Goal: Information Seeking & Learning: Find specific fact

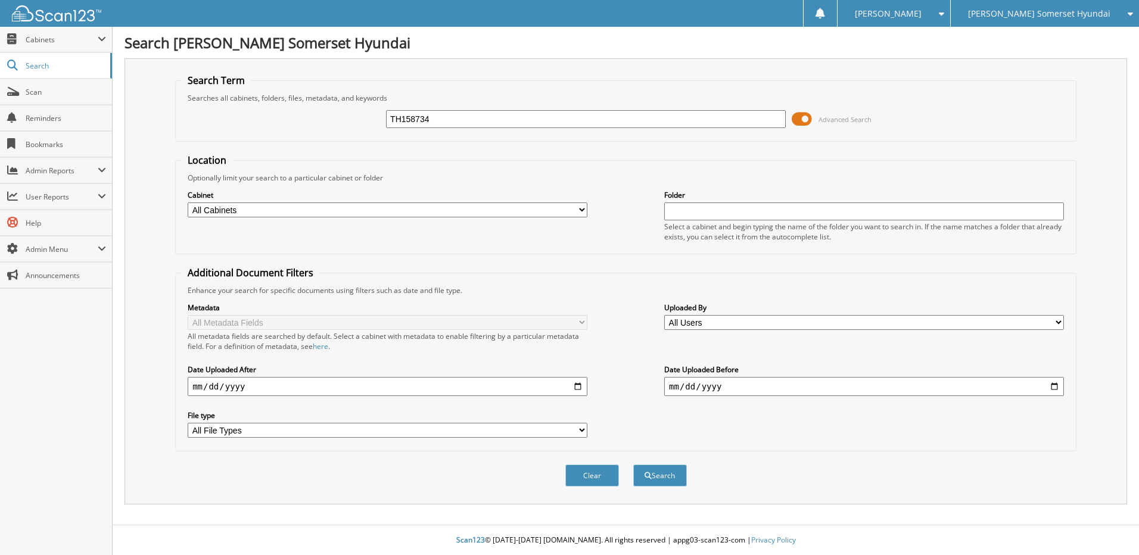
type input "TH158734"
click at [633, 465] on button "Search" at bounding box center [660, 476] width 54 height 22
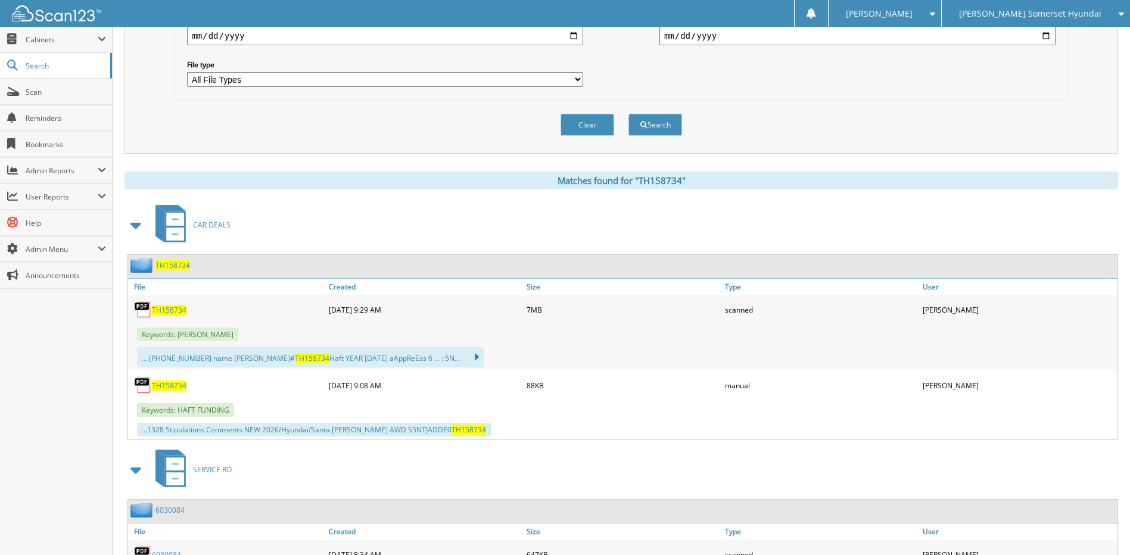
scroll to position [357, 0]
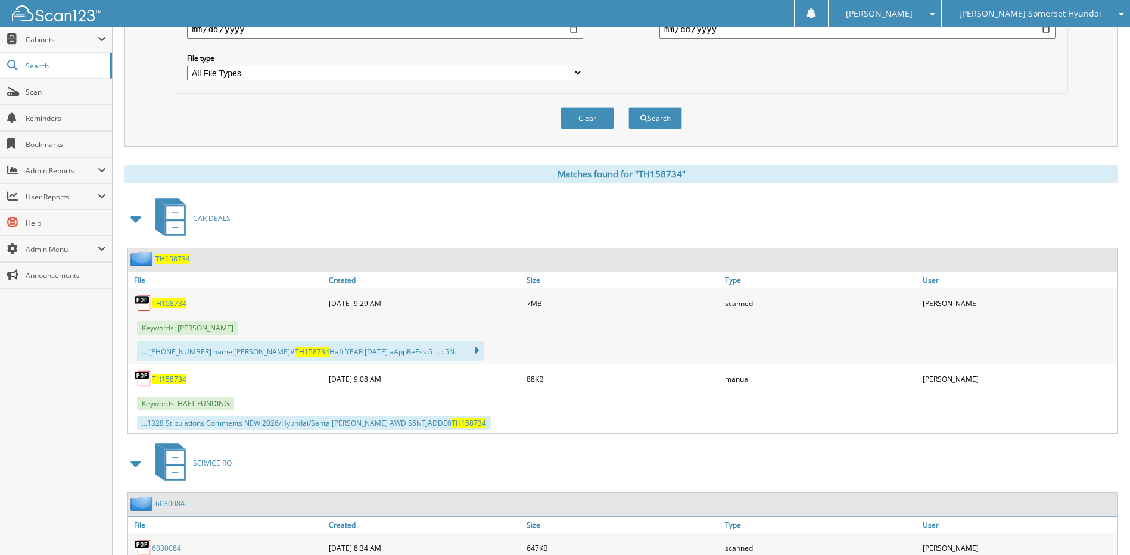
click at [166, 303] on span "TH158734" at bounding box center [169, 303] width 35 height 10
click at [64, 88] on span "Scan" at bounding box center [66, 92] width 80 height 10
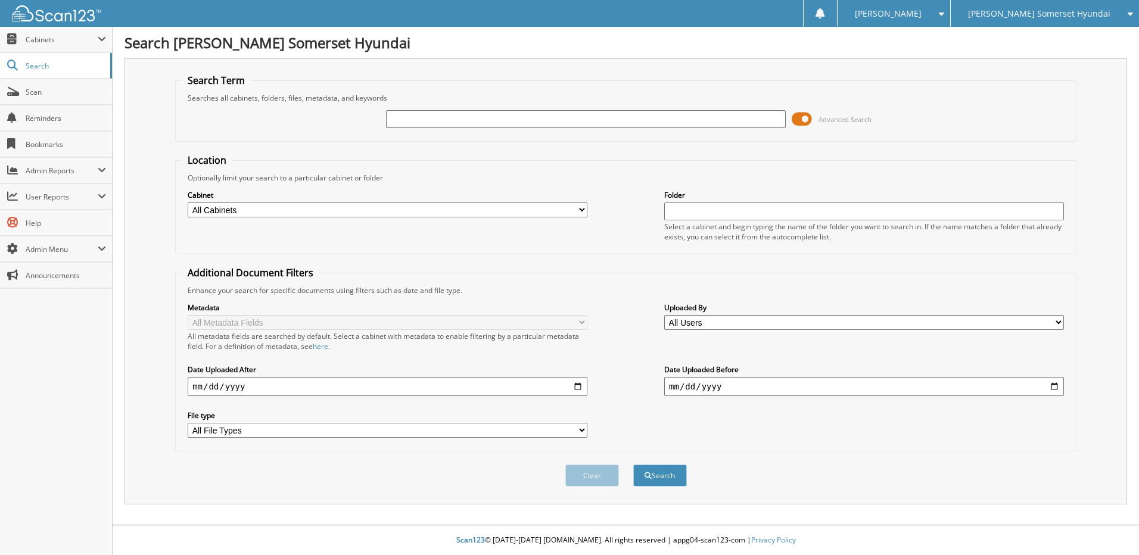
click at [420, 118] on input "text" at bounding box center [586, 119] width 400 height 18
click at [456, 119] on input "GG" at bounding box center [586, 119] width 400 height 18
type input "GG203195"
click at [633, 465] on button "Search" at bounding box center [660, 476] width 54 height 22
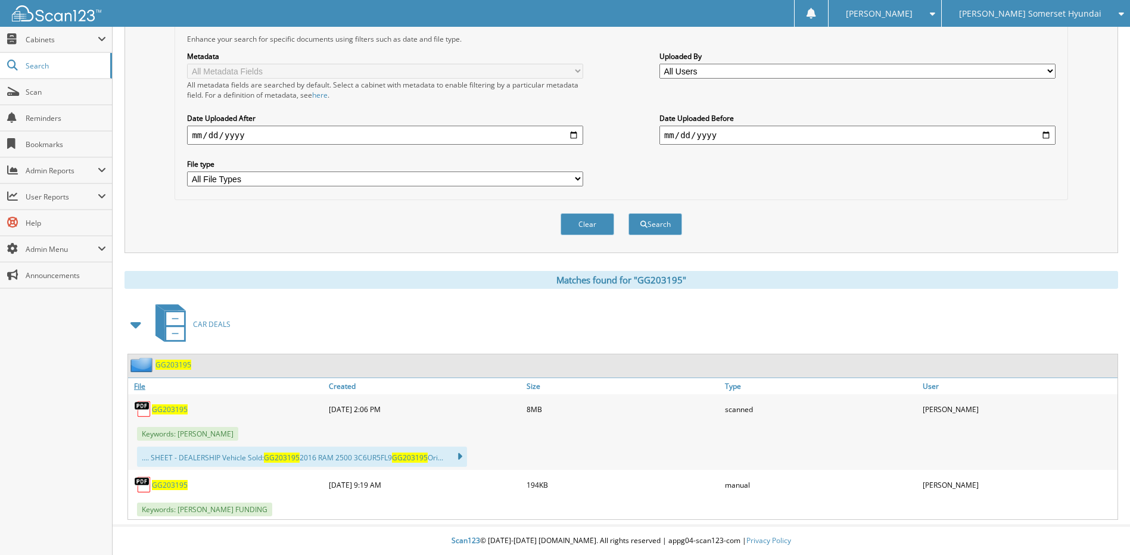
scroll to position [253, 0]
click at [173, 416] on div "GG203195" at bounding box center [227, 409] width 198 height 24
click at [172, 412] on span "GG203195" at bounding box center [170, 409] width 36 height 10
click at [50, 64] on span "Search" at bounding box center [65, 66] width 79 height 10
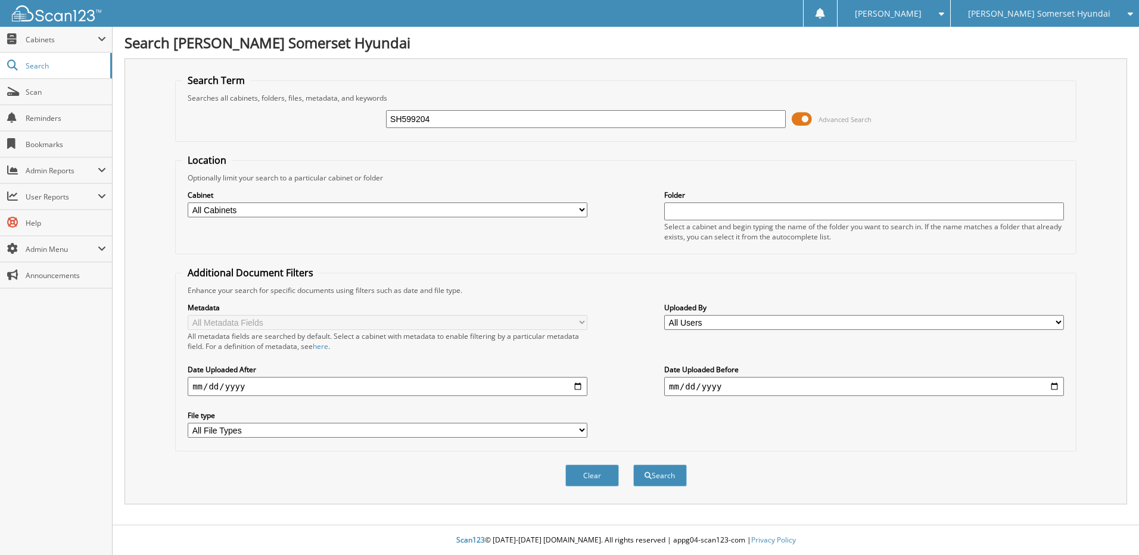
type input "SH599204"
click at [633, 465] on button "Search" at bounding box center [660, 476] width 54 height 22
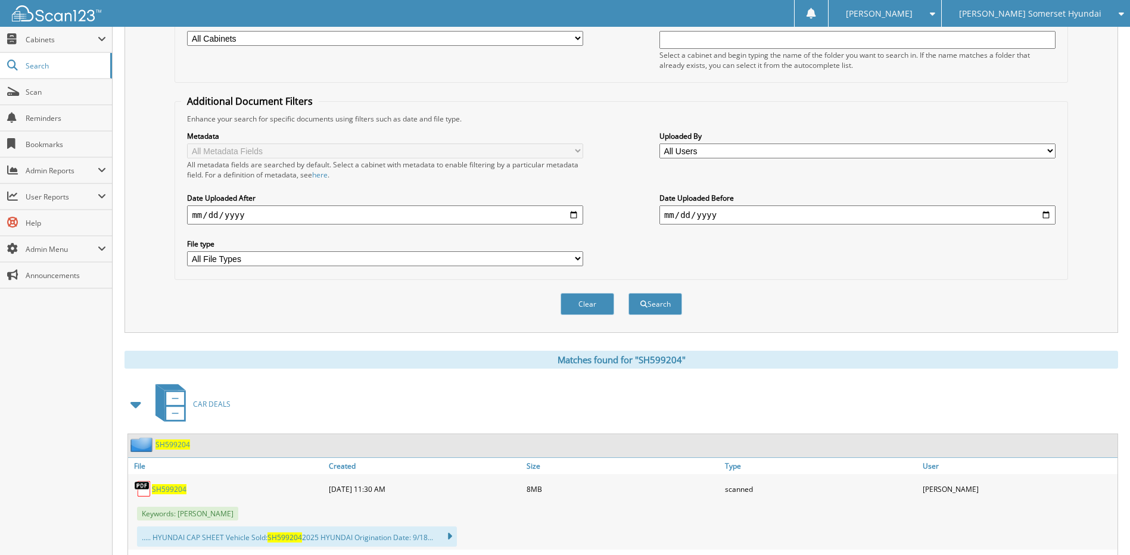
scroll to position [179, 0]
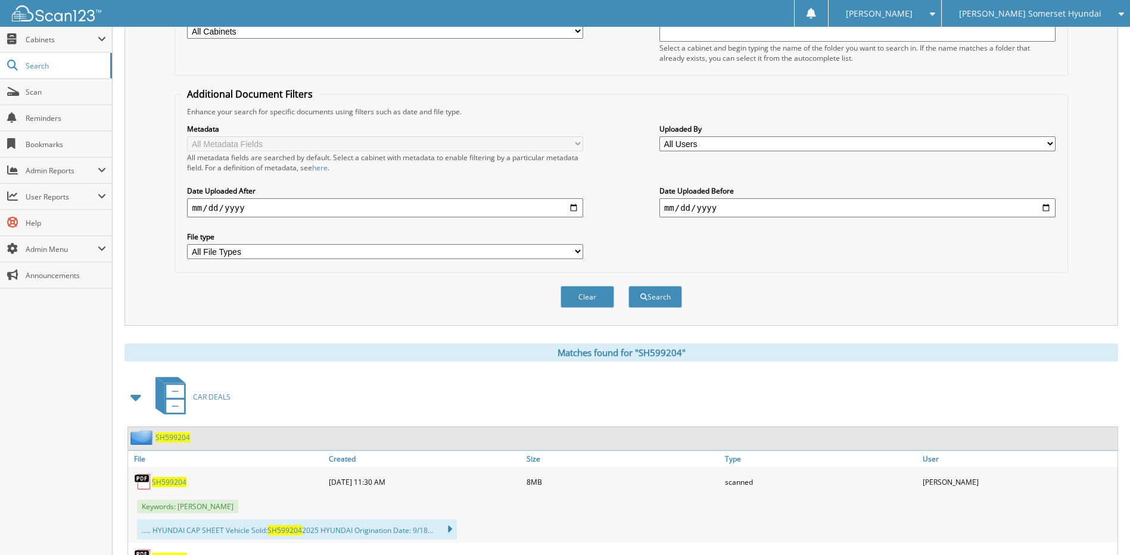
click at [175, 480] on span "SH599204" at bounding box center [169, 482] width 35 height 10
click at [57, 88] on span "Scan" at bounding box center [66, 92] width 80 height 10
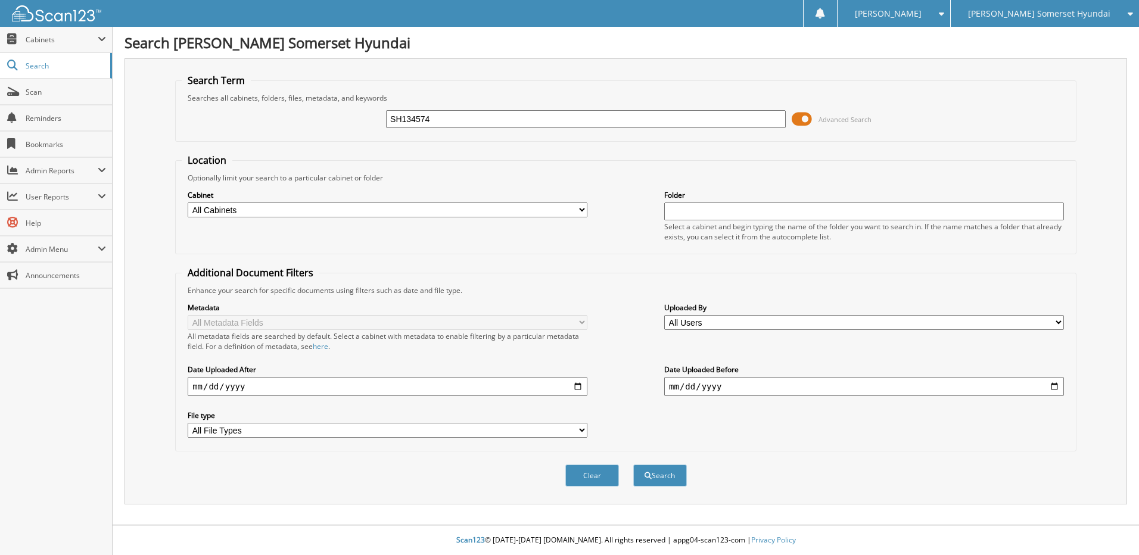
type input "SH134574"
click at [633, 465] on button "Search" at bounding box center [660, 476] width 54 height 22
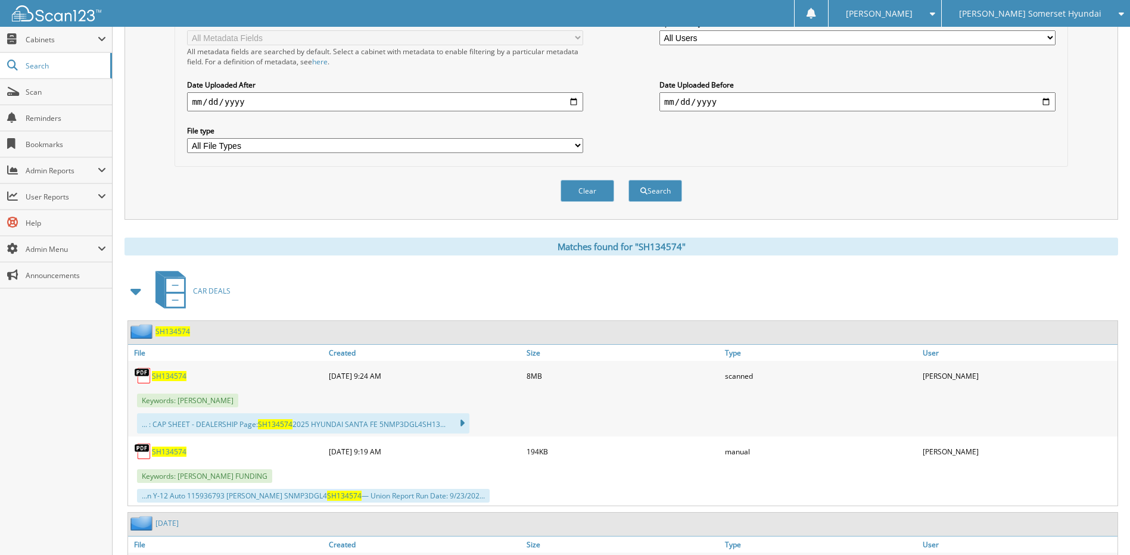
scroll to position [298, 0]
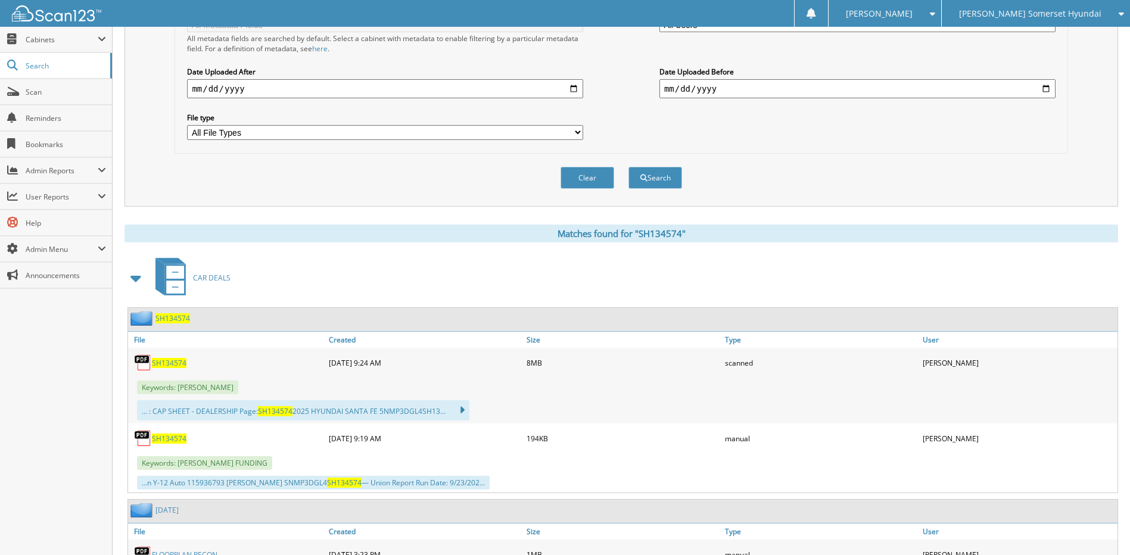
click at [172, 365] on span "SH134574" at bounding box center [169, 363] width 35 height 10
click at [44, 89] on span "Scan" at bounding box center [66, 92] width 80 height 10
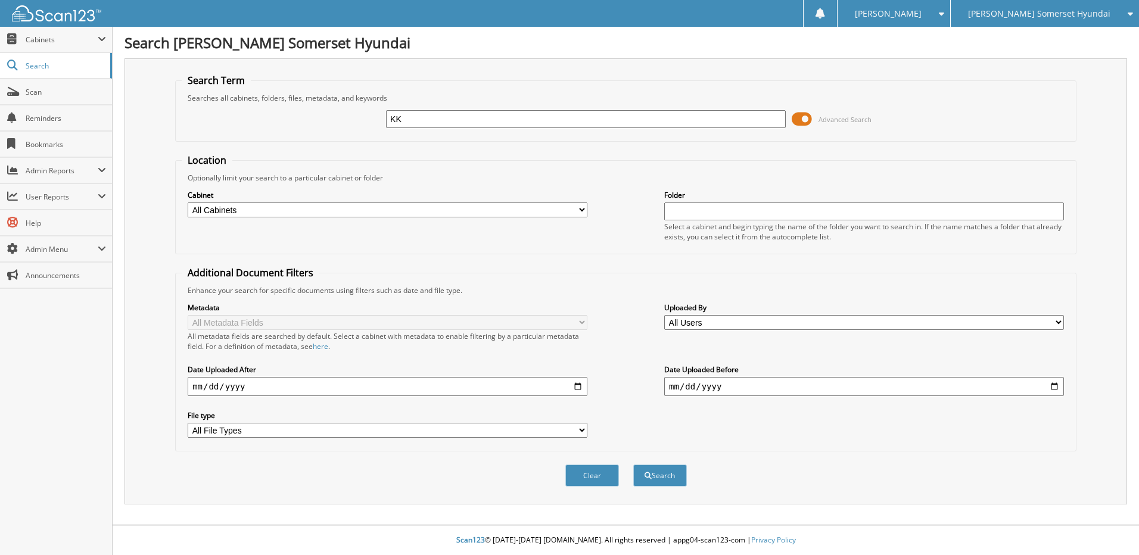
type input "K"
type input "JKD49029"
click at [633, 465] on button "Search" at bounding box center [660, 476] width 54 height 22
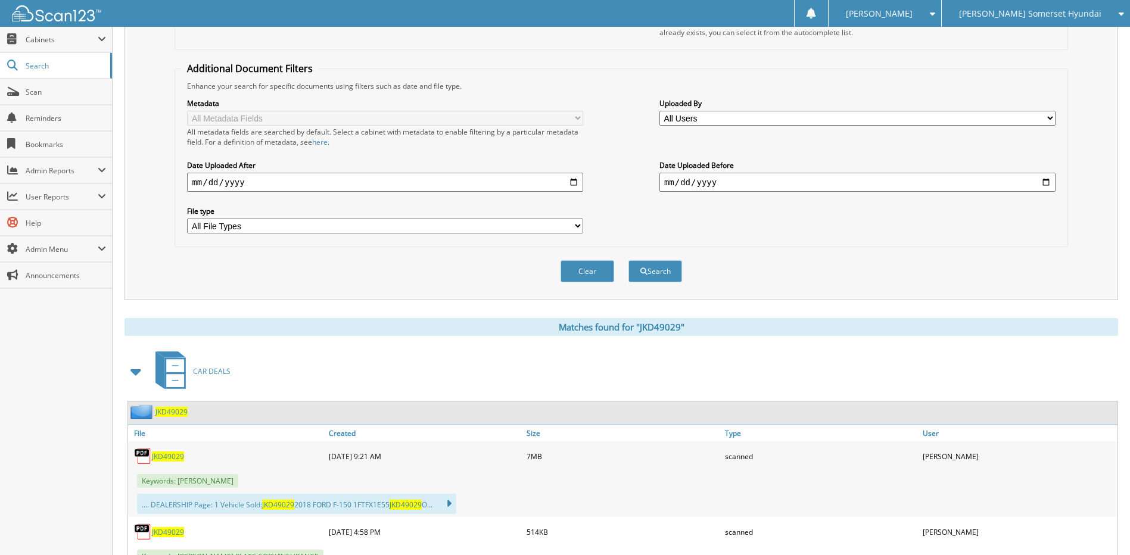
scroll to position [357, 0]
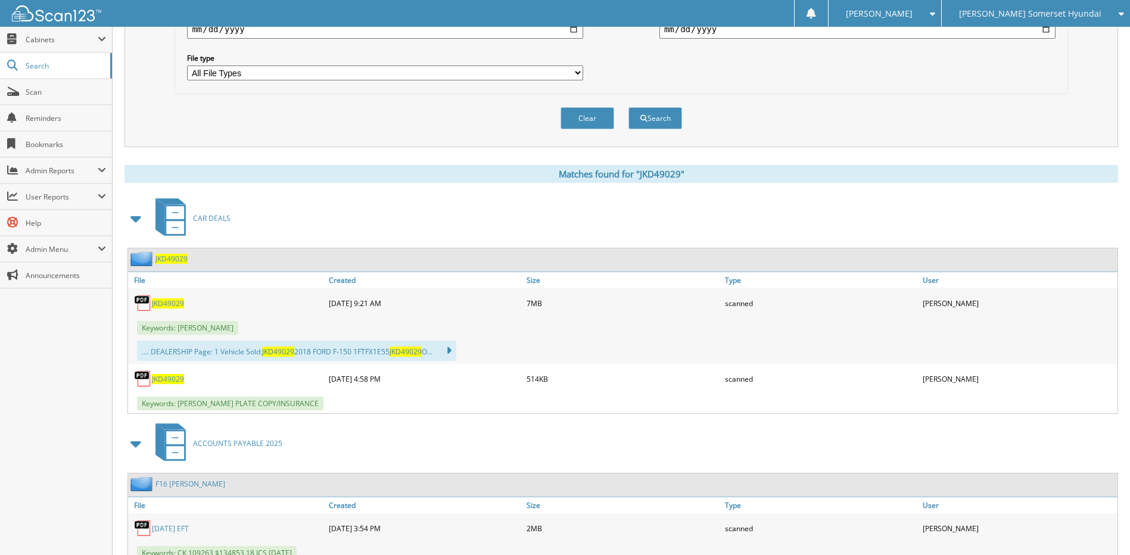
click at [164, 304] on span "JKD49029" at bounding box center [168, 303] width 32 height 10
click at [35, 85] on link "Scan" at bounding box center [56, 92] width 112 height 26
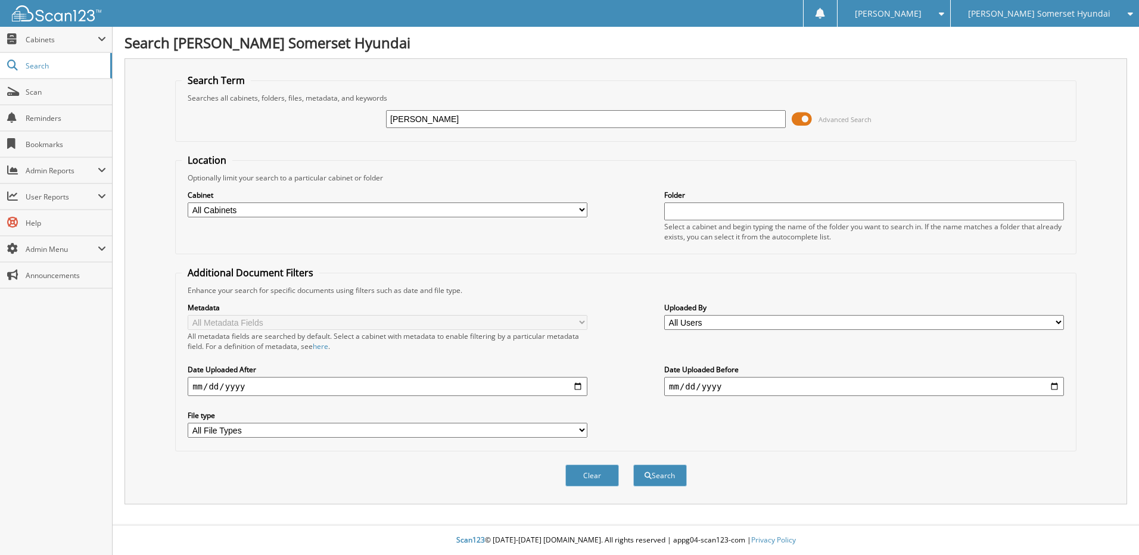
type input "[PERSON_NAME]"
click at [633, 465] on button "Search" at bounding box center [660, 476] width 54 height 22
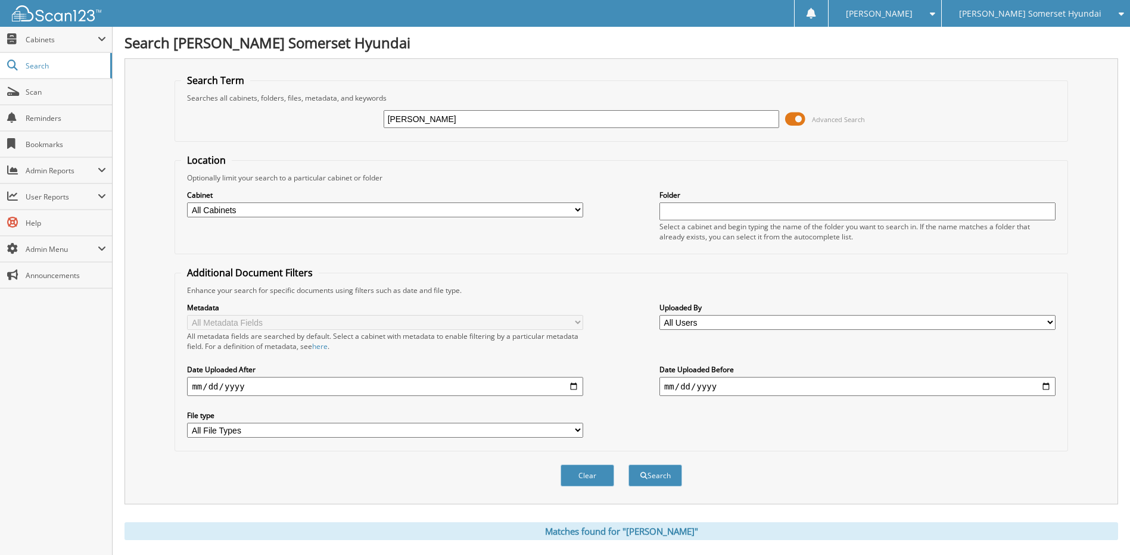
drag, startPoint x: 32, startPoint y: 95, endPoint x: -18, endPoint y: 92, distance: 50.1
type input "SU076395"
click at [628, 465] on button "Search" at bounding box center [655, 476] width 54 height 22
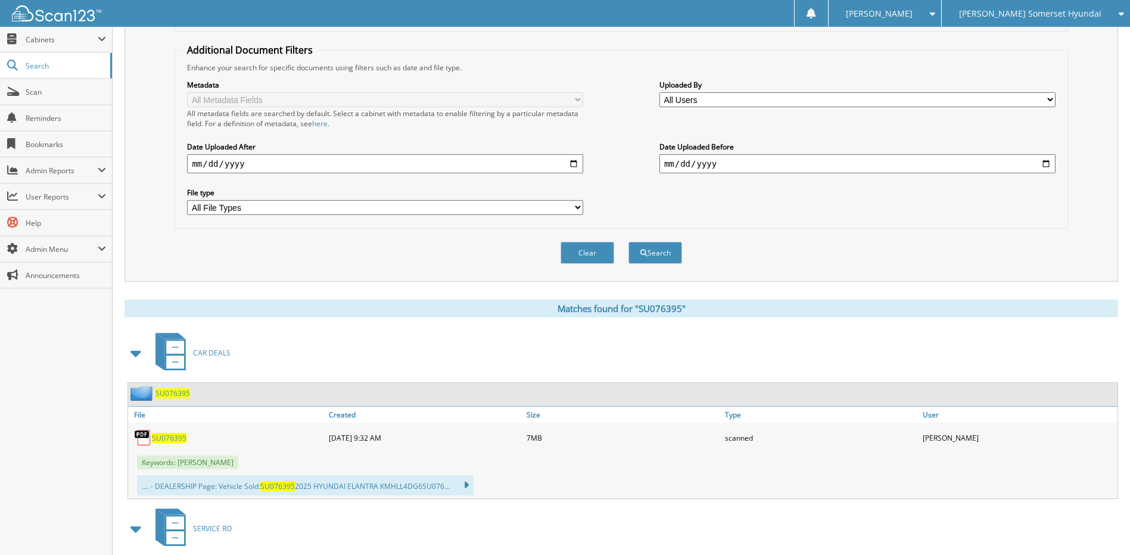
scroll to position [238, 0]
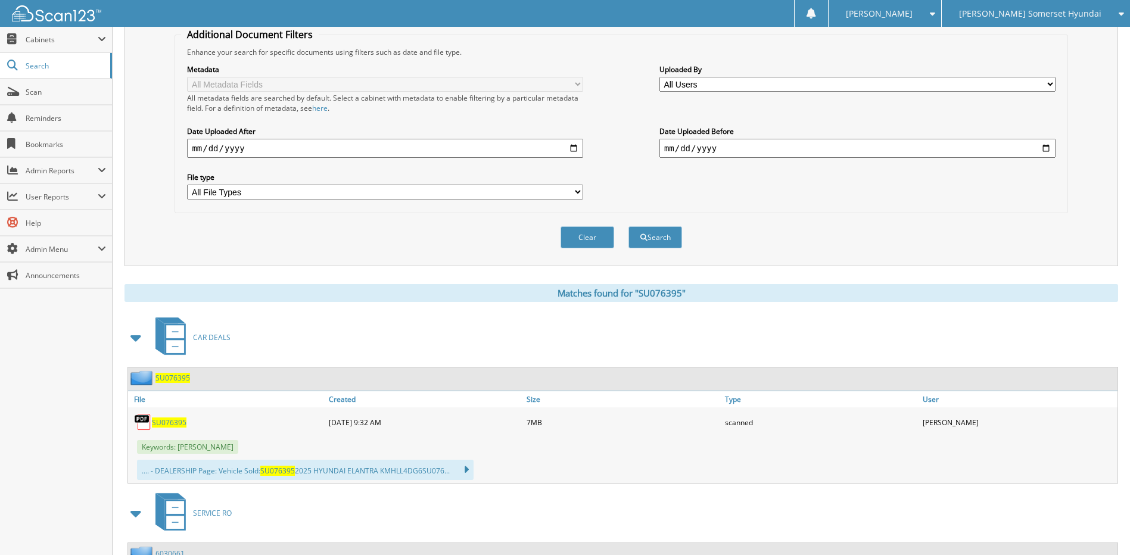
click at [168, 422] on span "SU076395" at bounding box center [169, 422] width 35 height 10
click at [68, 69] on span "Search" at bounding box center [65, 66] width 79 height 10
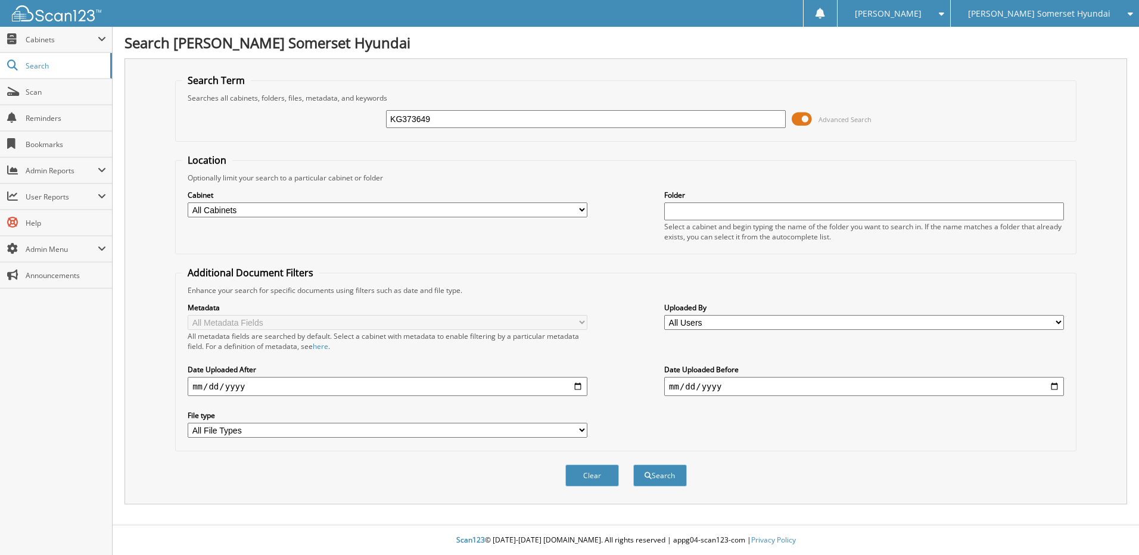
type input "KG373649"
click at [633, 465] on button "Search" at bounding box center [660, 476] width 54 height 22
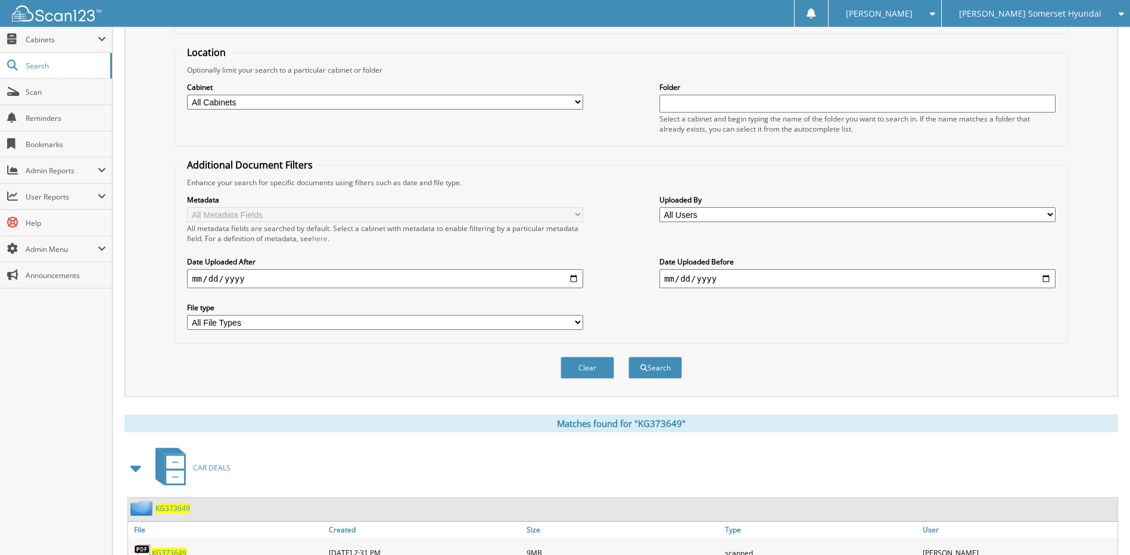
scroll to position [203, 0]
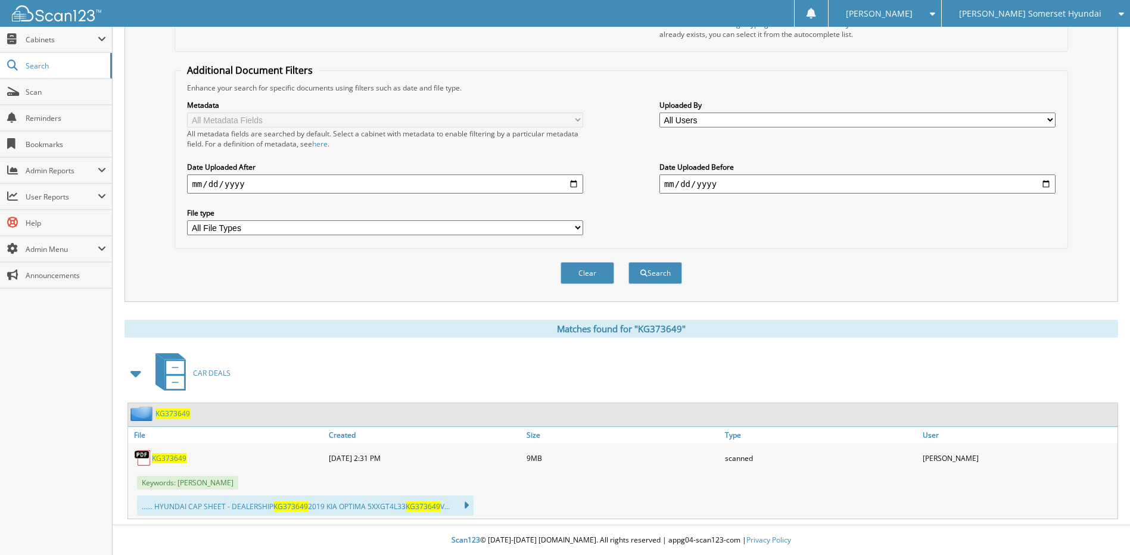
click at [169, 458] on span "KG373649" at bounding box center [169, 458] width 35 height 10
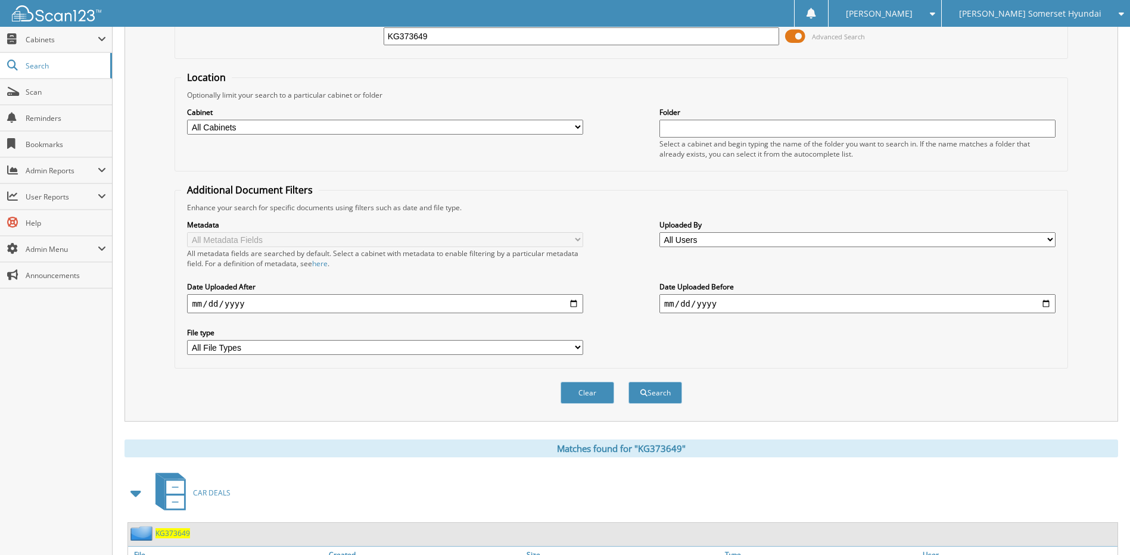
scroll to position [0, 0]
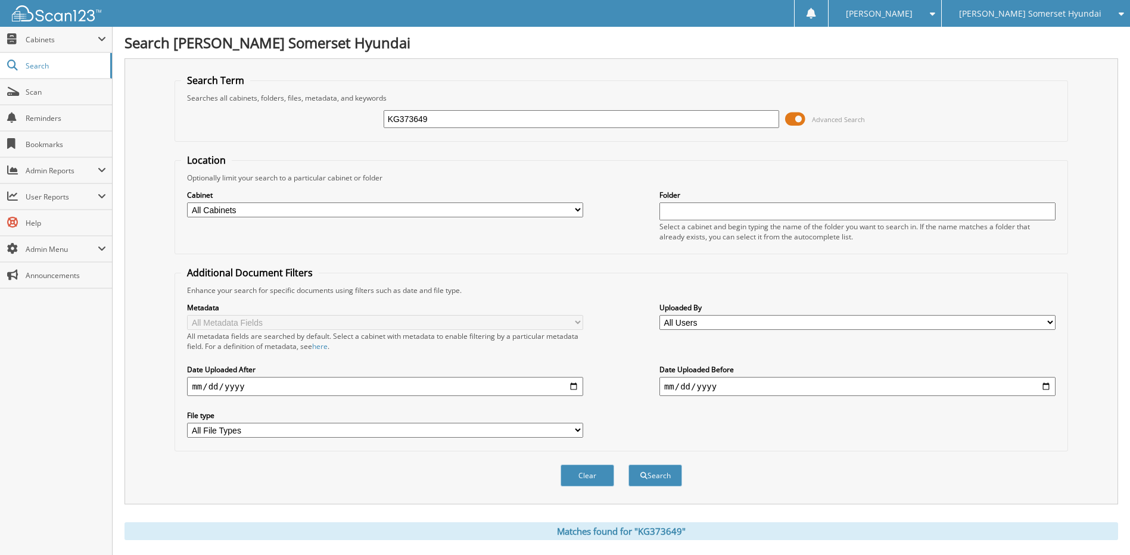
click at [996, 12] on span "[PERSON_NAME] Somerset Hyundai" at bounding box center [1030, 13] width 142 height 7
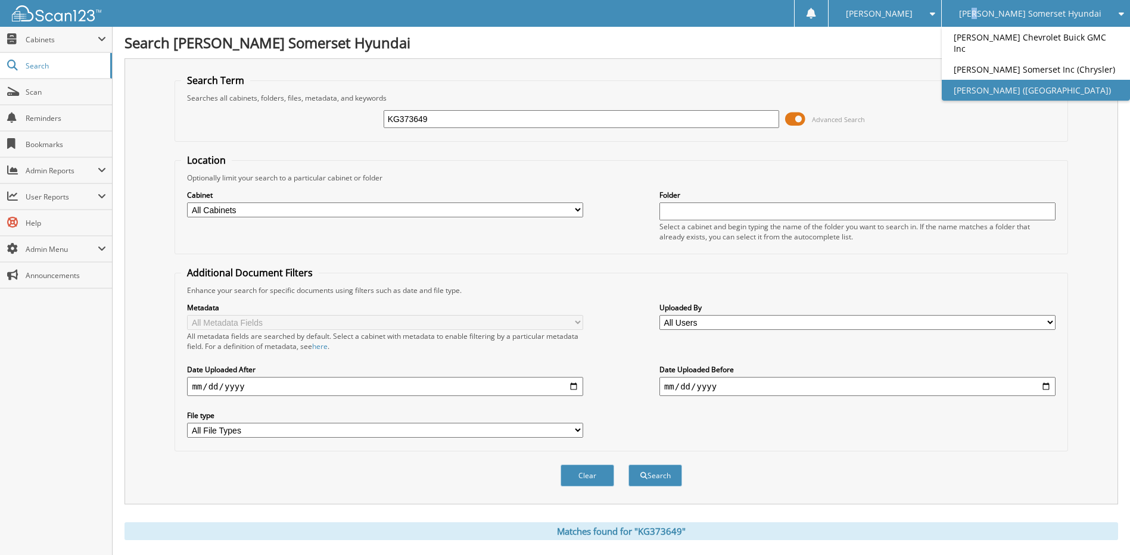
click at [1015, 83] on link "[PERSON_NAME] ([GEOGRAPHIC_DATA])" at bounding box center [1036, 90] width 188 height 21
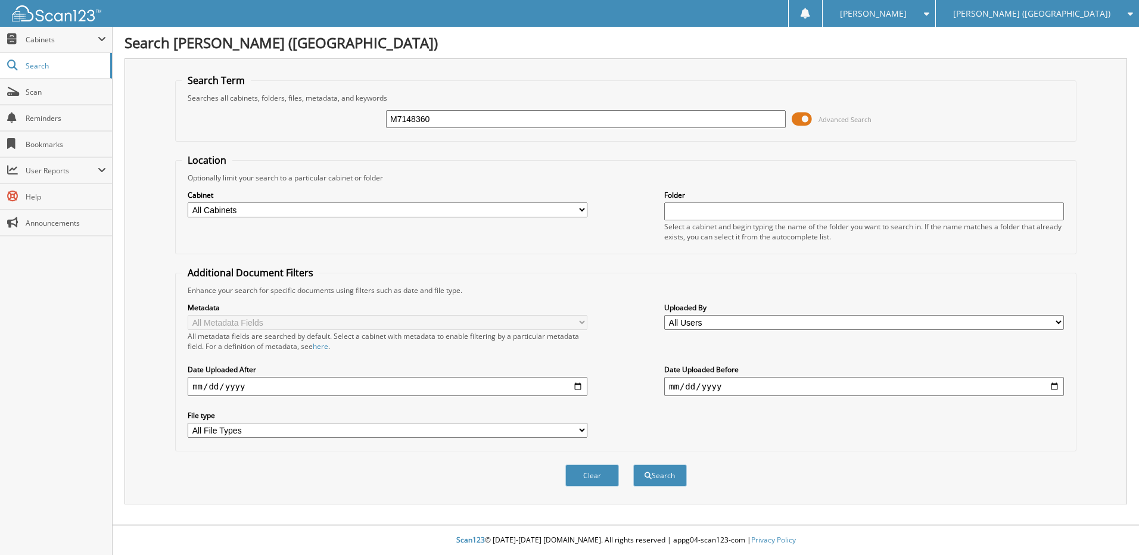
type input "M7148360"
click at [633, 465] on button "Search" at bounding box center [660, 476] width 54 height 22
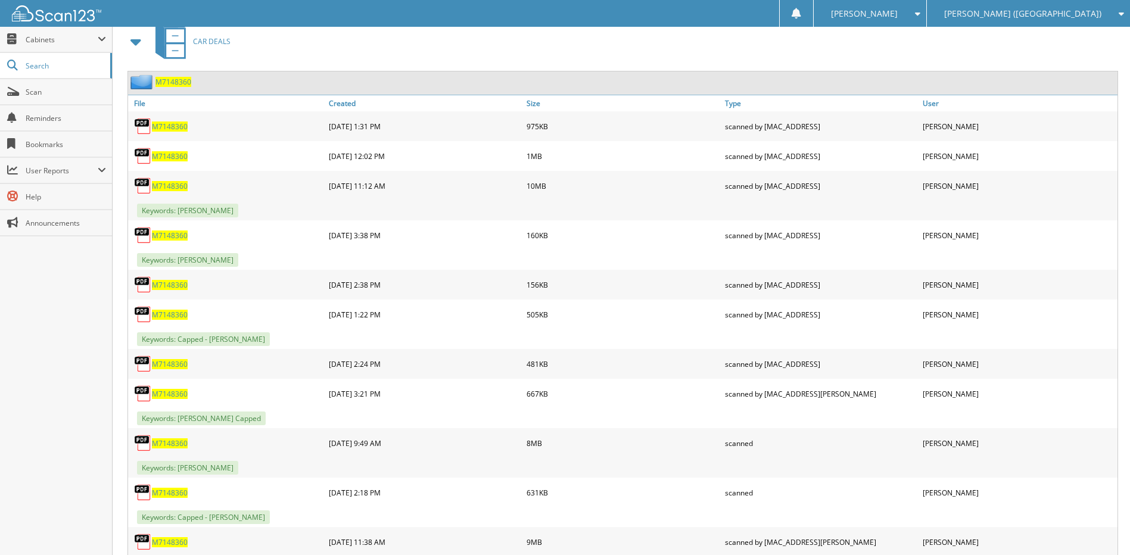
scroll to position [536, 0]
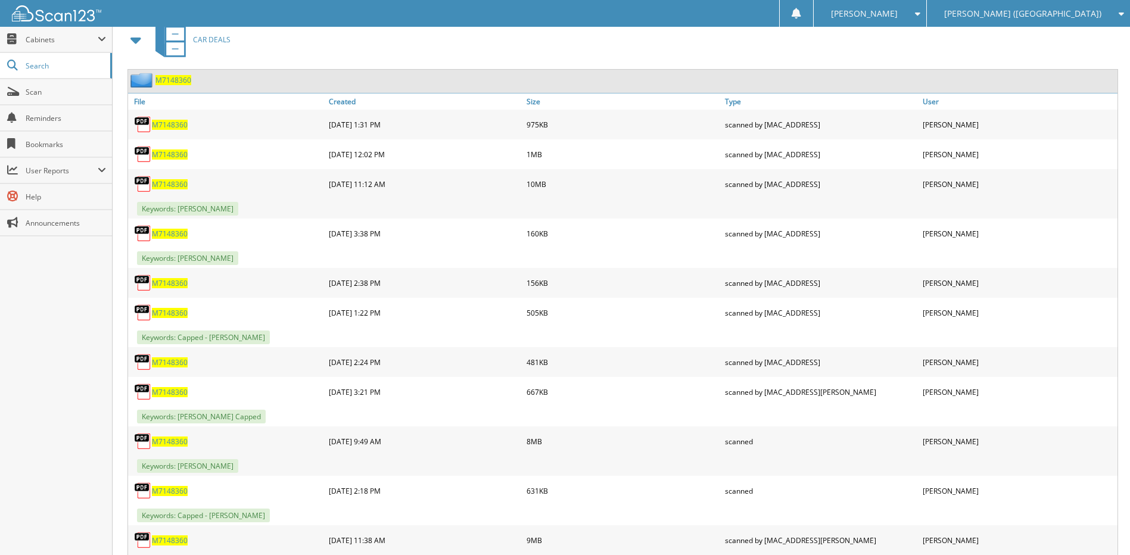
click at [185, 82] on span "M7148360" at bounding box center [173, 80] width 36 height 10
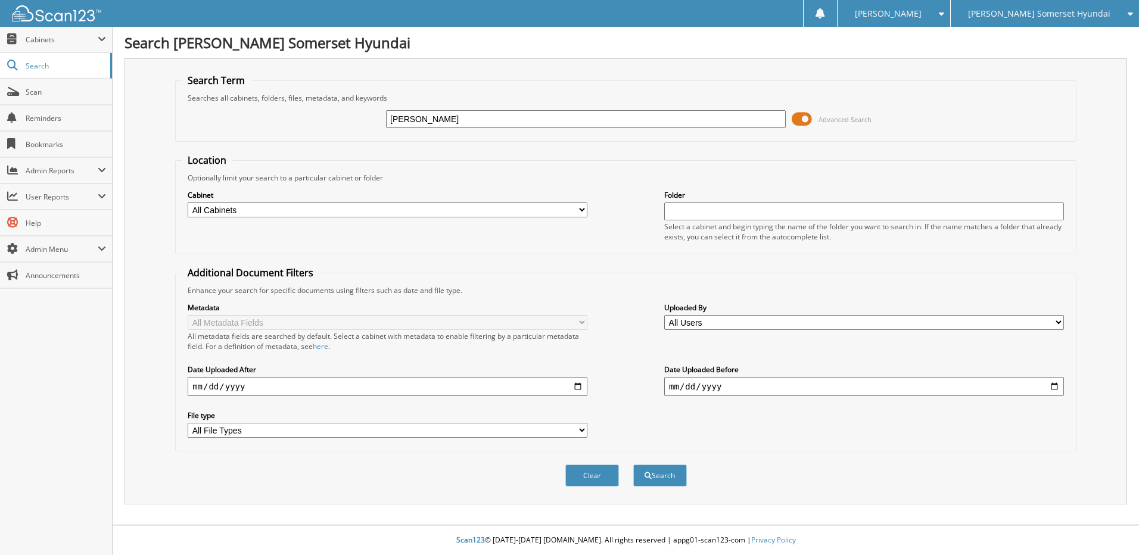
type input "JUSTIN WESLEY"
click at [633, 465] on button "Search" at bounding box center [660, 476] width 54 height 22
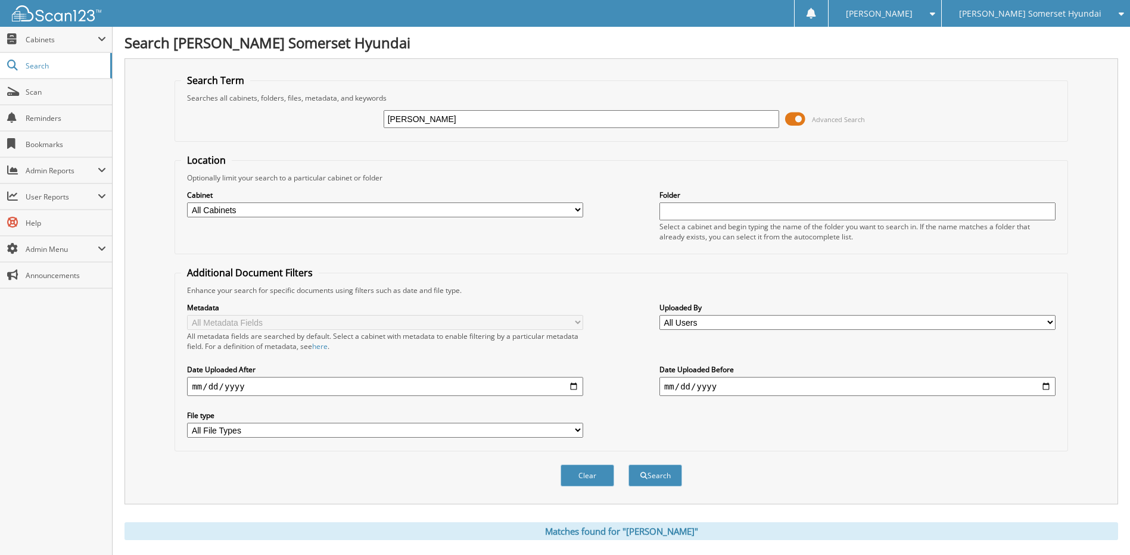
type input "KN781549"
click at [628, 465] on button "Search" at bounding box center [655, 476] width 54 height 22
click at [58, 93] on span "Scan" at bounding box center [66, 92] width 80 height 10
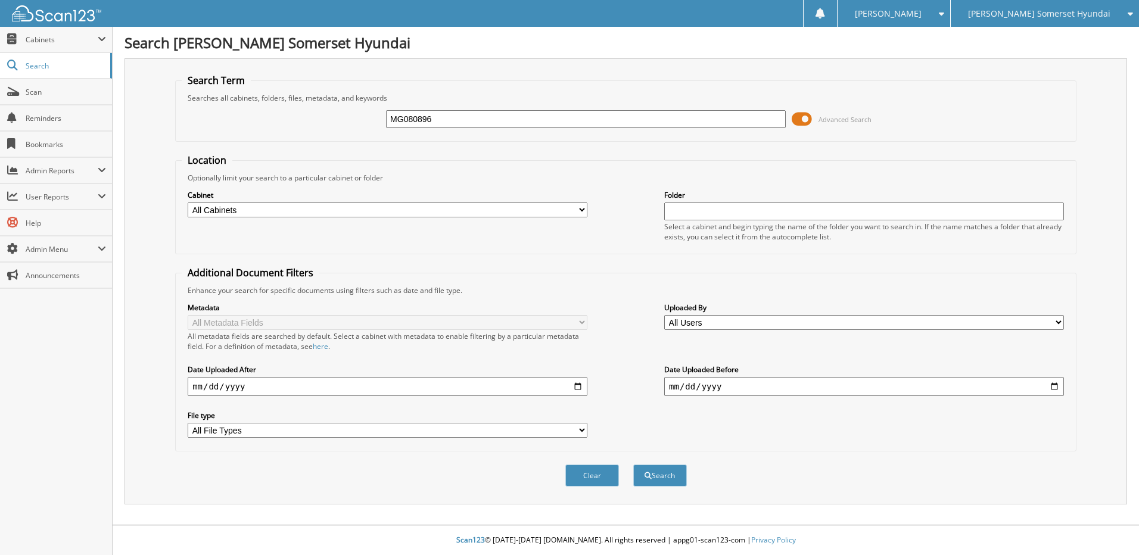
type input "MG080896"
click at [633, 465] on button "Search" at bounding box center [660, 476] width 54 height 22
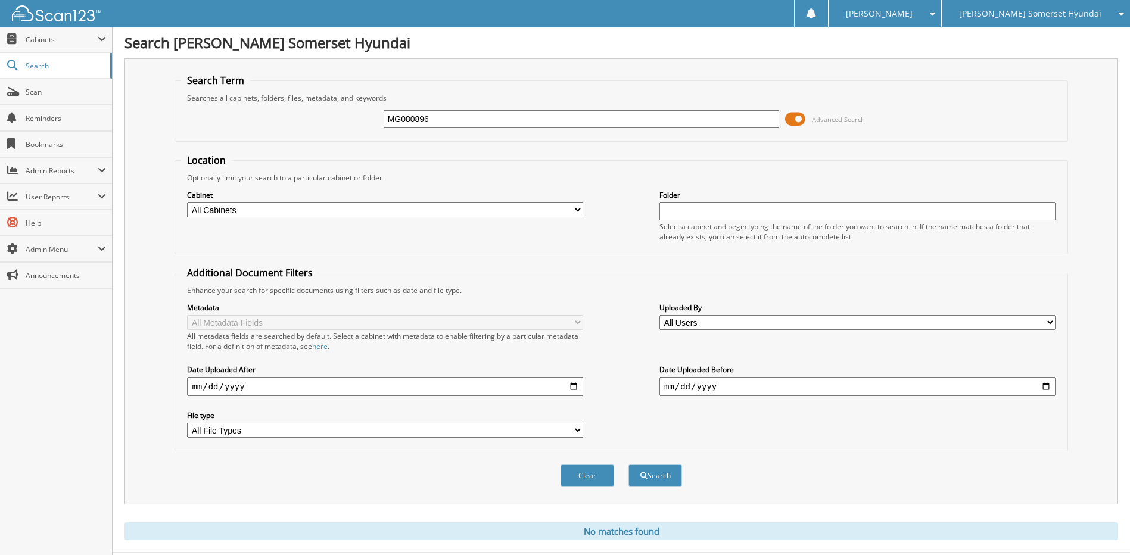
drag, startPoint x: 376, startPoint y: 117, endPoint x: 208, endPoint y: 121, distance: 167.4
click at [203, 117] on div "MG080896 Advanced Search" at bounding box center [621, 119] width 880 height 32
type input "SU061606"
click at [628, 465] on button "Search" at bounding box center [655, 476] width 54 height 22
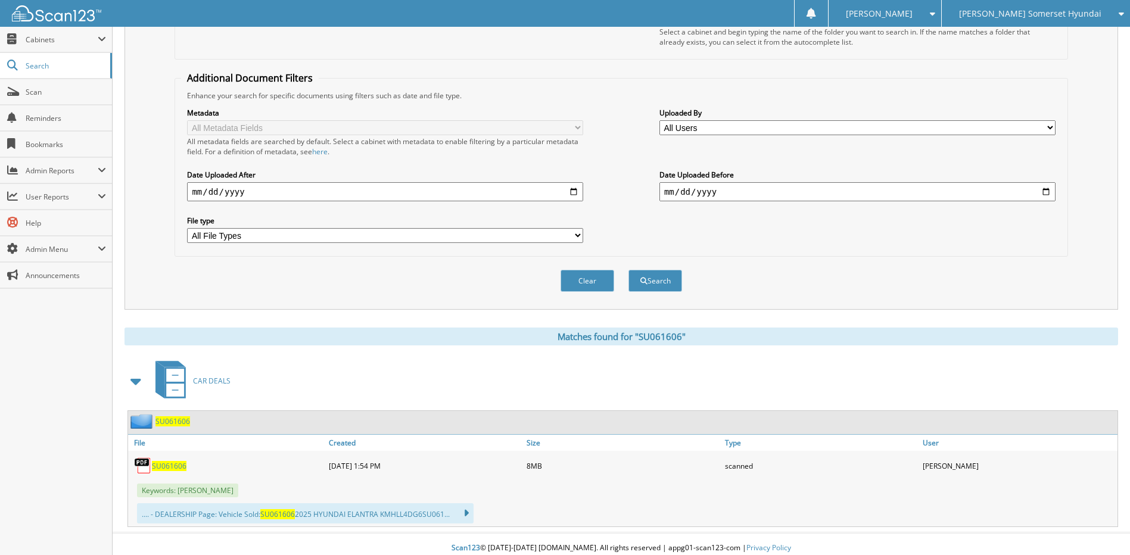
scroll to position [203, 0]
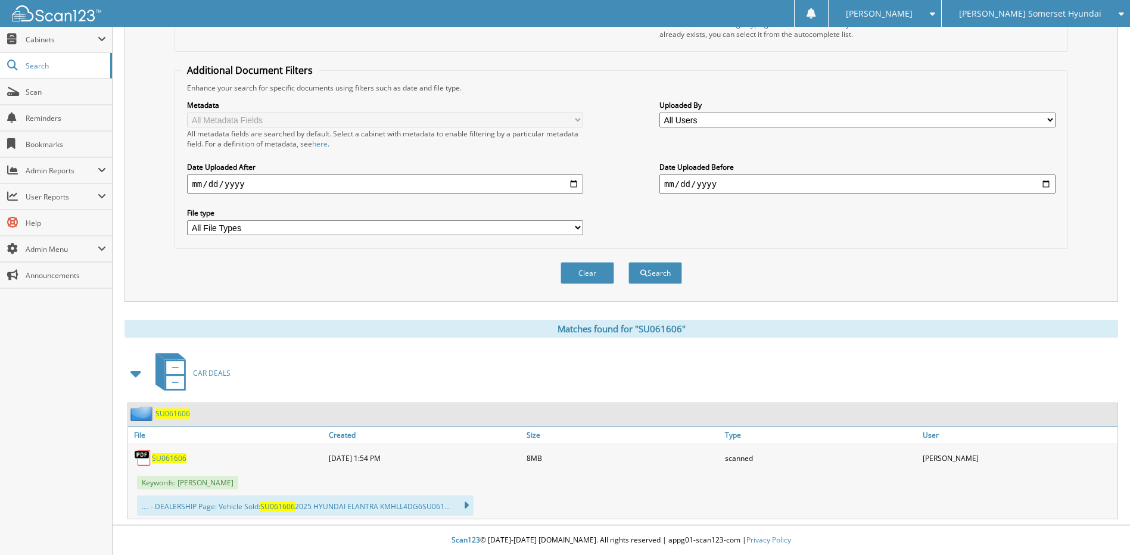
click at [171, 459] on span "SU061606" at bounding box center [169, 458] width 35 height 10
click at [69, 96] on span "Scan" at bounding box center [66, 92] width 80 height 10
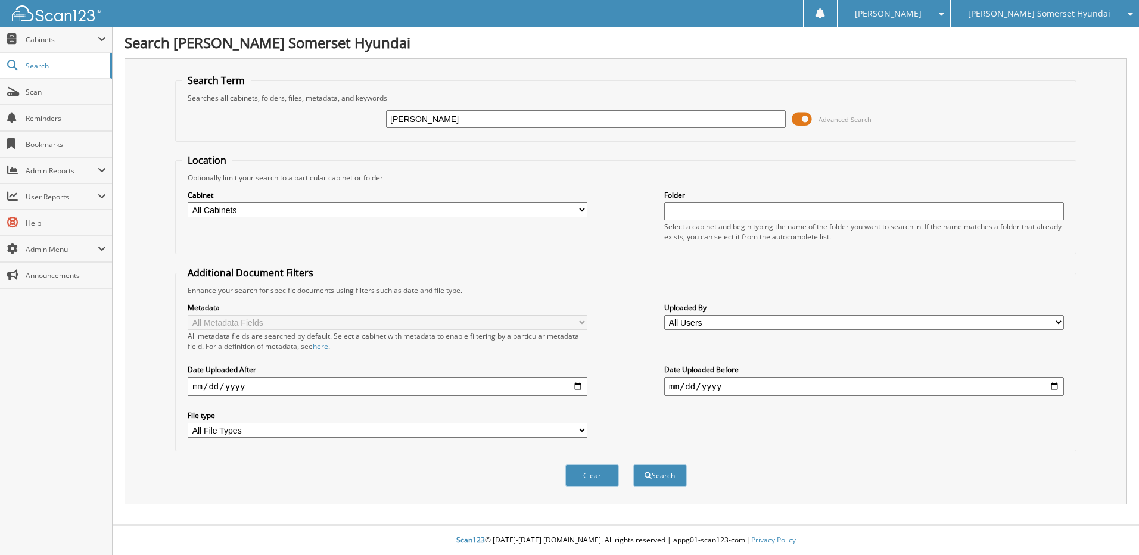
type input "[PERSON_NAME]"
click at [633, 465] on button "Search" at bounding box center [660, 476] width 54 height 22
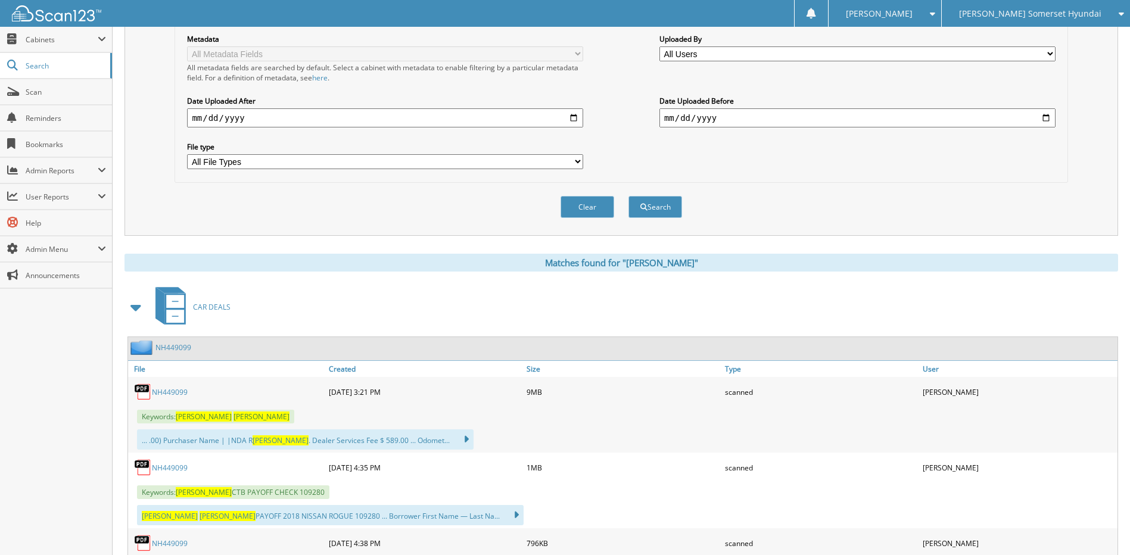
scroll to position [298, 0]
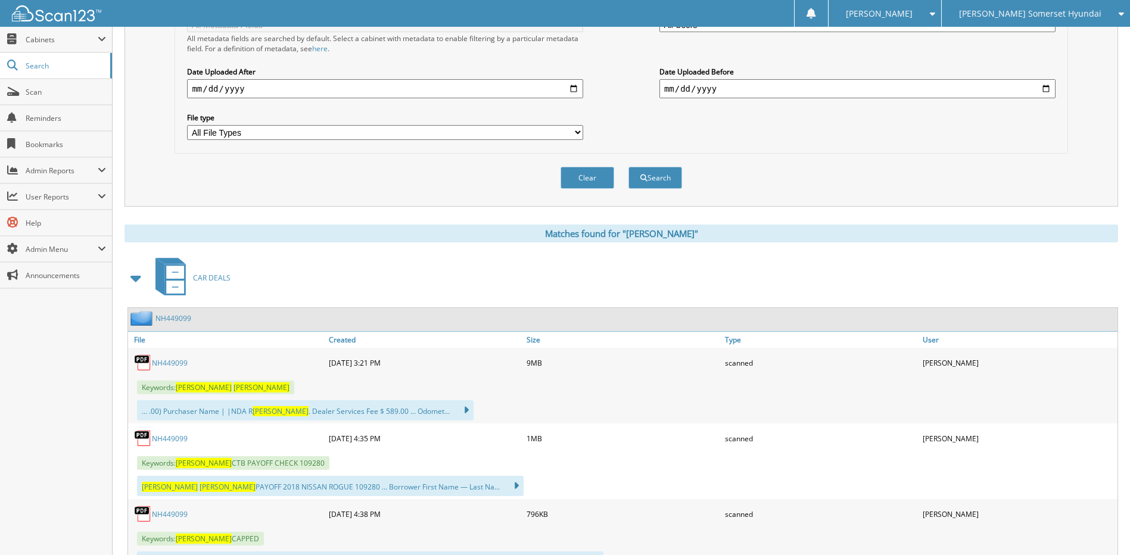
click at [169, 437] on link "NH449099" at bounding box center [170, 439] width 36 height 10
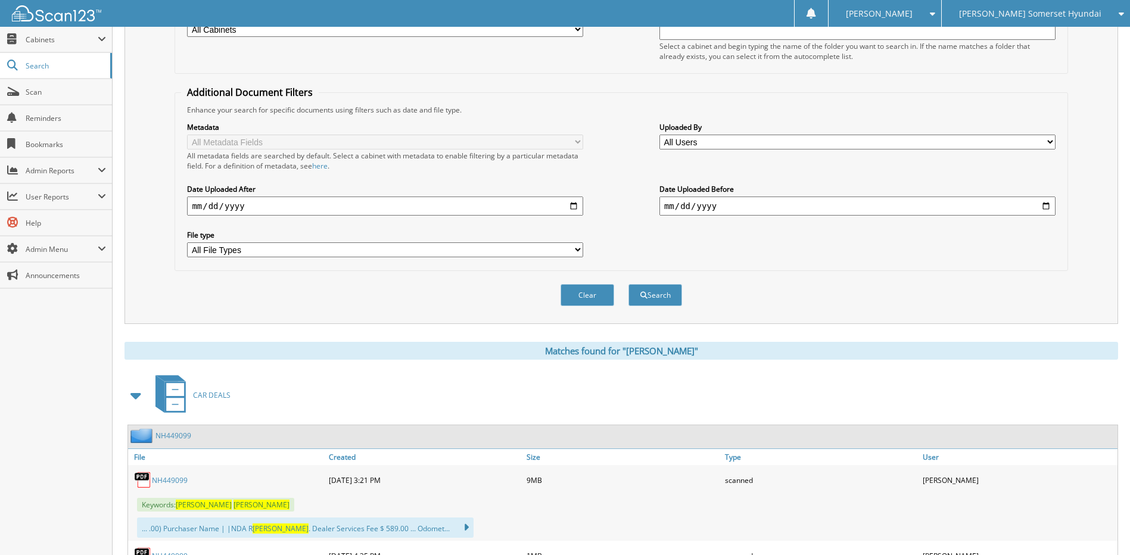
scroll to position [0, 0]
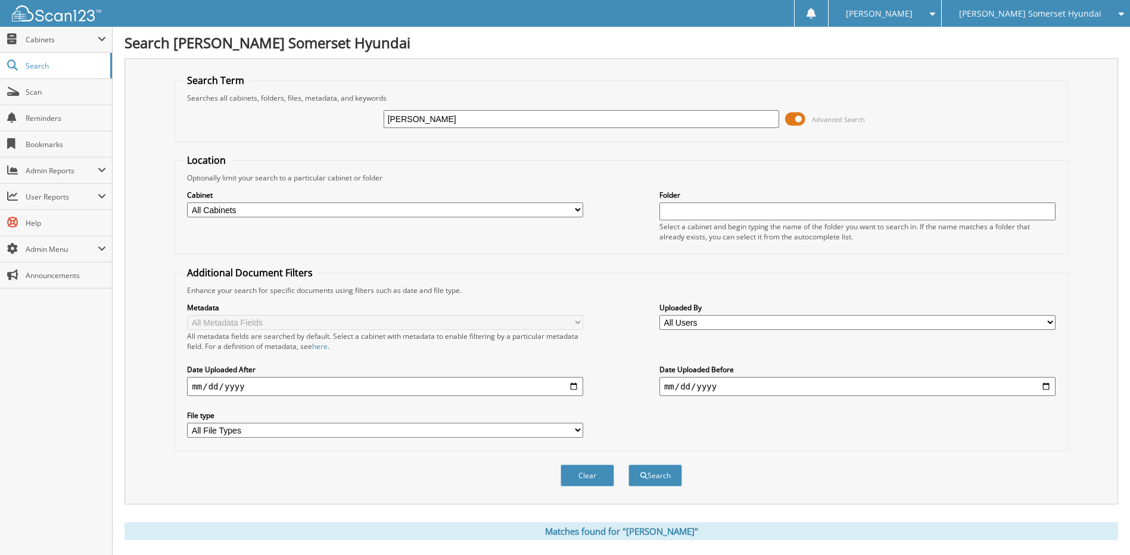
drag, startPoint x: 295, startPoint y: 110, endPoint x: 237, endPoint y: 108, distance: 57.8
click at [238, 108] on div "LINDA KEMP Advanced Search" at bounding box center [621, 119] width 880 height 32
type input "P"
type input "[PERSON_NAME]"
click at [628, 465] on button "Search" at bounding box center [655, 476] width 54 height 22
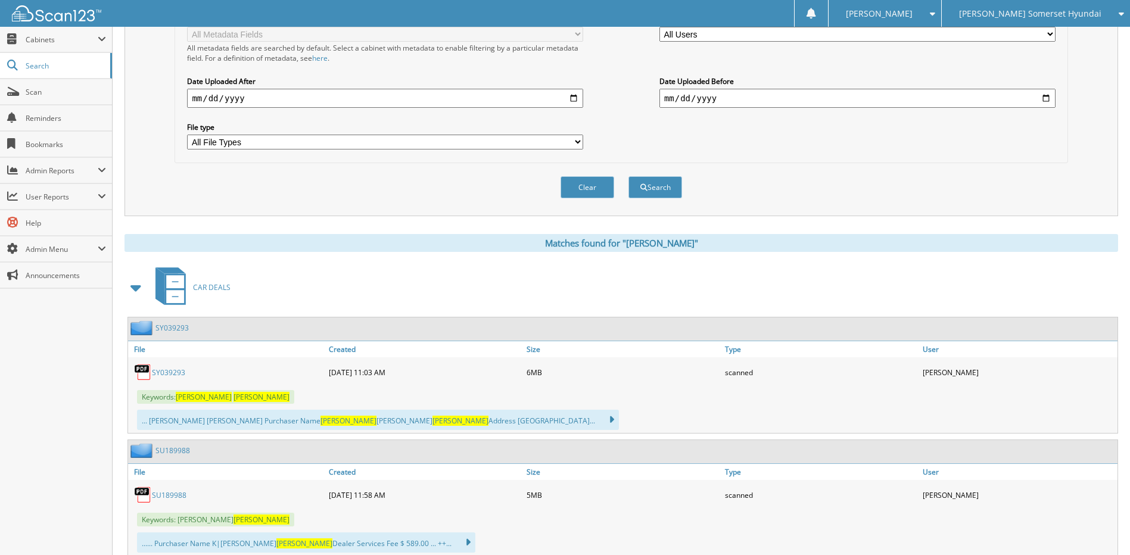
scroll to position [417, 0]
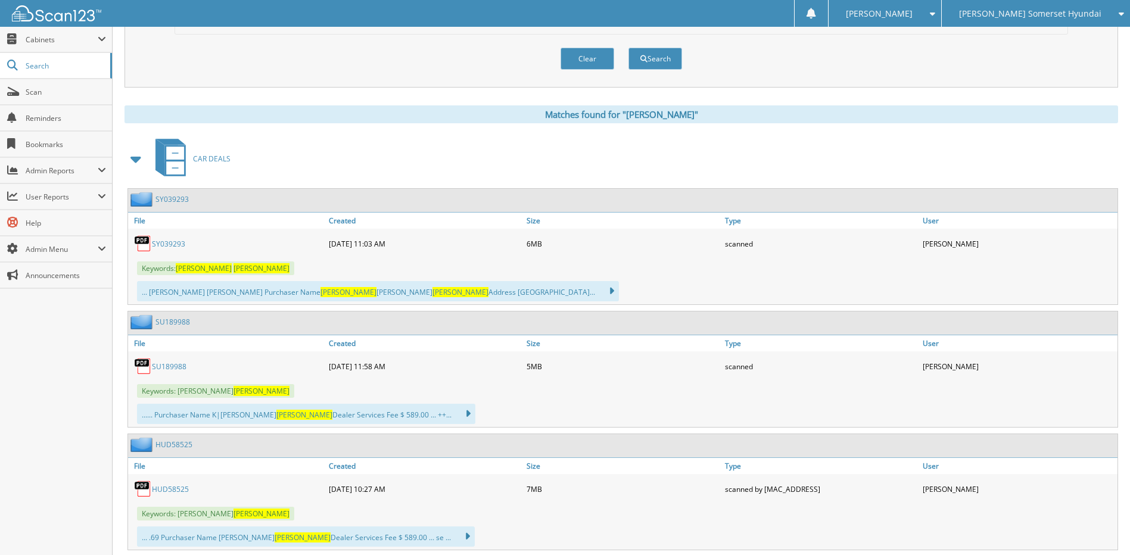
click at [165, 244] on link "SY039293" at bounding box center [168, 244] width 33 height 10
